Goal: Transaction & Acquisition: Purchase product/service

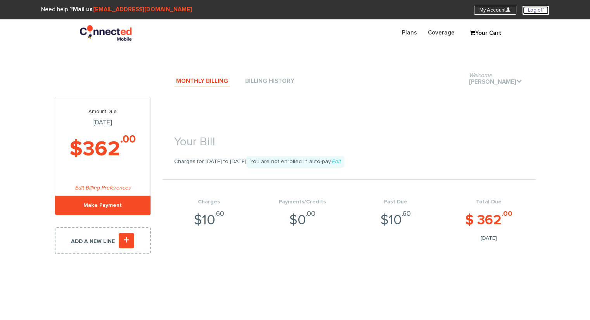
click at [537, 8] on link "Log off" at bounding box center [536, 10] width 26 height 9
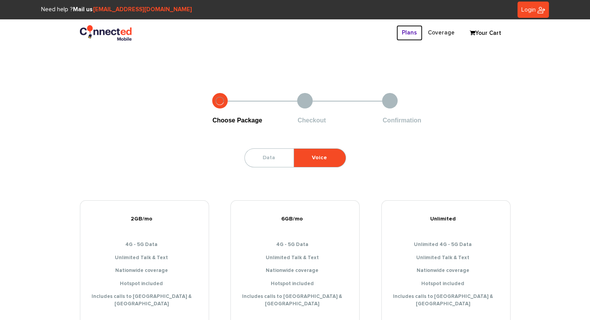
click at [405, 29] on link "Plans" at bounding box center [410, 32] width 26 height 15
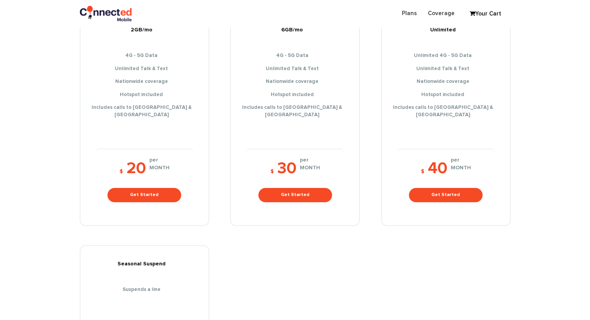
scroll to position [194, 0]
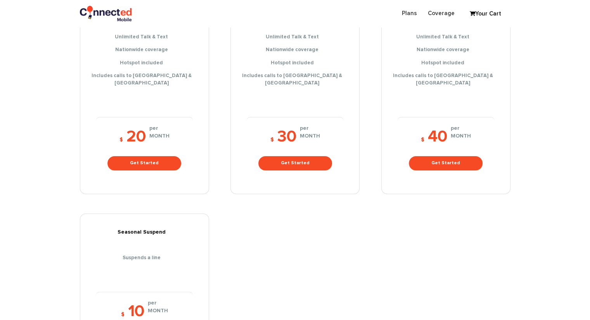
drag, startPoint x: 499, startPoint y: 226, endPoint x: 494, endPoint y: 218, distance: 9.9
click at [499, 226] on div "2GB/mo 4G - 5G Data Unlimited Talk & Text Nationwide coverage Hotspot included …" at bounding box center [295, 183] width 431 height 409
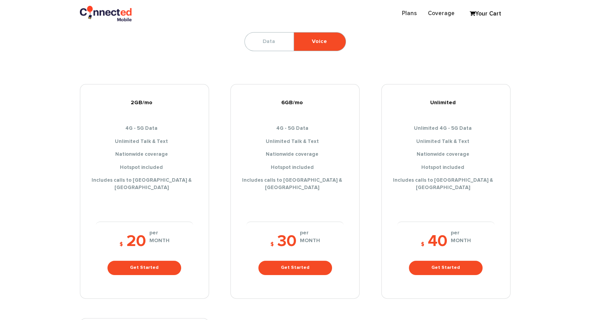
scroll to position [0, 0]
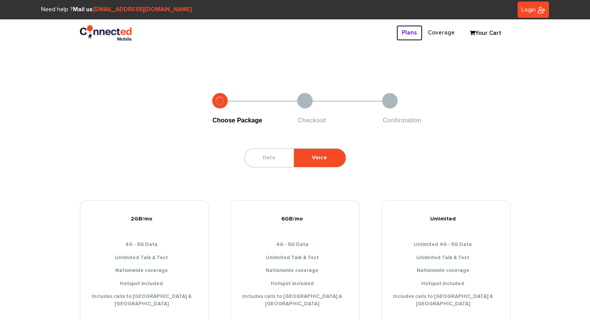
click at [413, 31] on link "Plans" at bounding box center [410, 32] width 26 height 15
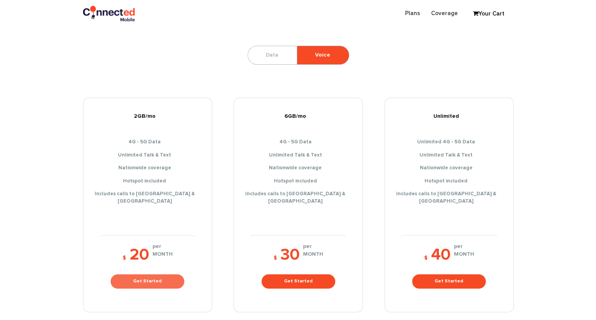
scroll to position [78, 0]
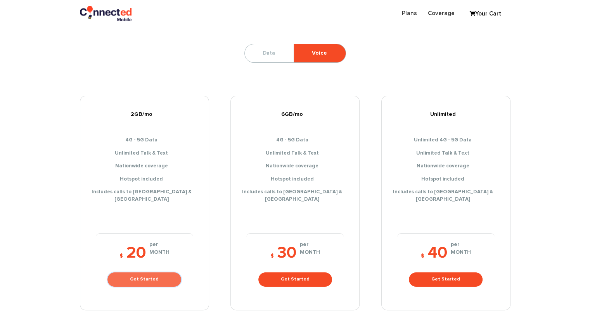
click at [139, 273] on link "Get Started" at bounding box center [144, 280] width 74 height 14
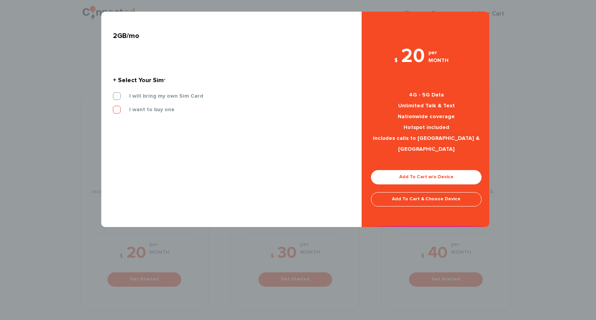
click at [128, 112] on label "I want to buy one" at bounding box center [146, 109] width 57 height 7
click at [113, 107] on input "I want to buy one" at bounding box center [113, 107] width 0 height 0
click at [402, 170] on link "Add To Cart w/o Device" at bounding box center [426, 177] width 111 height 14
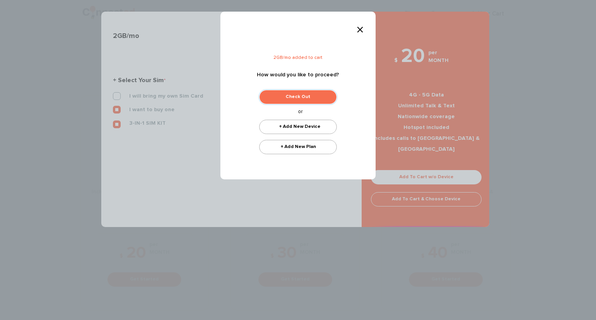
click at [321, 95] on link "Check Out" at bounding box center [298, 97] width 78 height 14
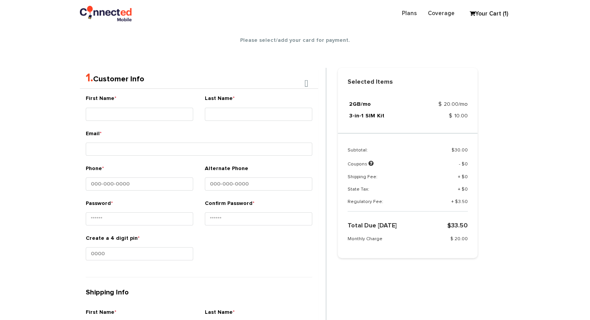
scroll to position [137, 0]
click at [25, 139] on section "Choose Package Checkout Confirmation You are almost done! Please select/add you…" at bounding box center [295, 280] width 590 height 741
